Goal: Navigation & Orientation: Find specific page/section

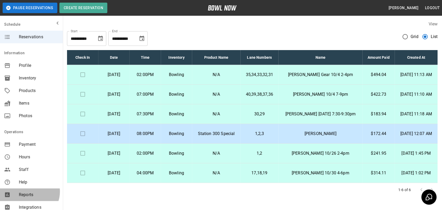
click at [29, 191] on span "Reports" at bounding box center [39, 194] width 40 height 6
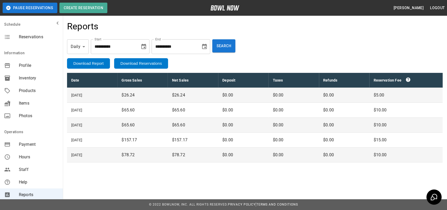
click at [32, 170] on span "Staff" at bounding box center [39, 169] width 40 height 6
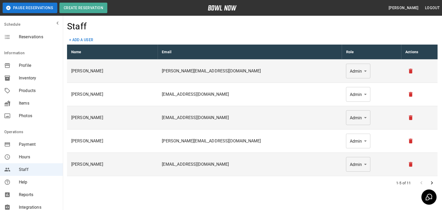
click at [8, 34] on icon "mailbox folders" at bounding box center [7, 37] width 6 height 6
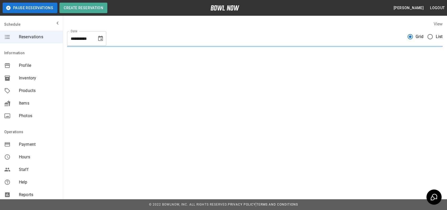
click at [13, 21] on div "mailbox folders" at bounding box center [31, 23] width 63 height 10
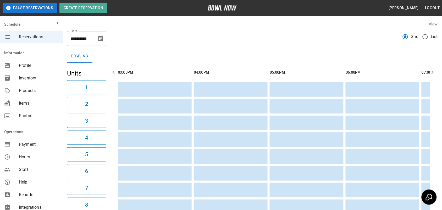
scroll to position [0, 370]
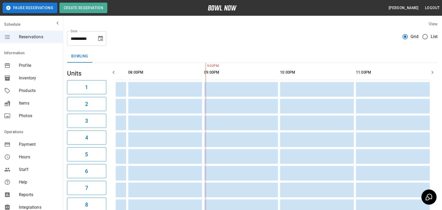
click at [55, 26] on button "mailbox folders" at bounding box center [57, 23] width 10 height 10
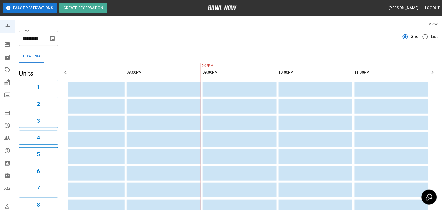
scroll to position [0, 322]
click at [5, 23] on icon "mailbox folders" at bounding box center [7, 25] width 6 height 6
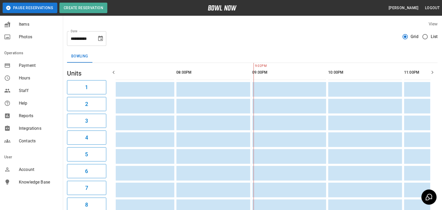
scroll to position [85, 0]
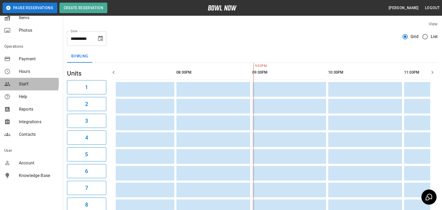
click at [21, 83] on span "Staff" at bounding box center [39, 84] width 40 height 6
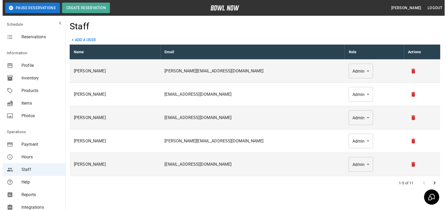
scroll to position [33, 0]
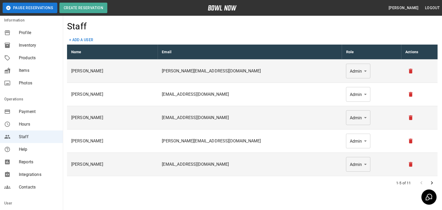
click at [21, 161] on span "Reports" at bounding box center [39, 162] width 40 height 6
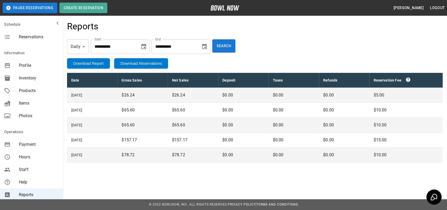
click at [7, 37] on icon "mailbox folders" at bounding box center [7, 37] width 6 height 6
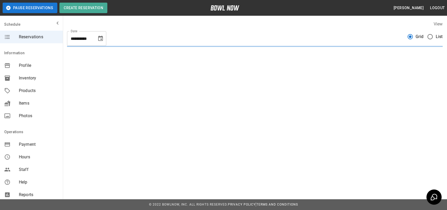
click at [33, 37] on span "Reservations" at bounding box center [39, 37] width 40 height 6
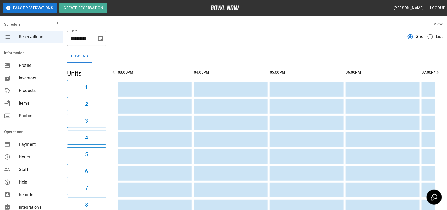
click at [54, 22] on icon "mailbox folders" at bounding box center [57, 23] width 6 height 6
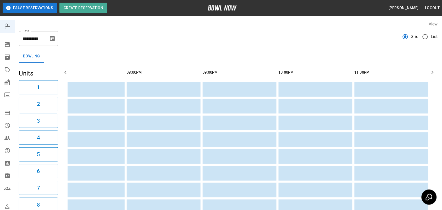
scroll to position [0, 322]
click at [7, 25] on icon "mailbox folders" at bounding box center [7, 25] width 6 height 6
